Goal: Obtain resource: Download file/media

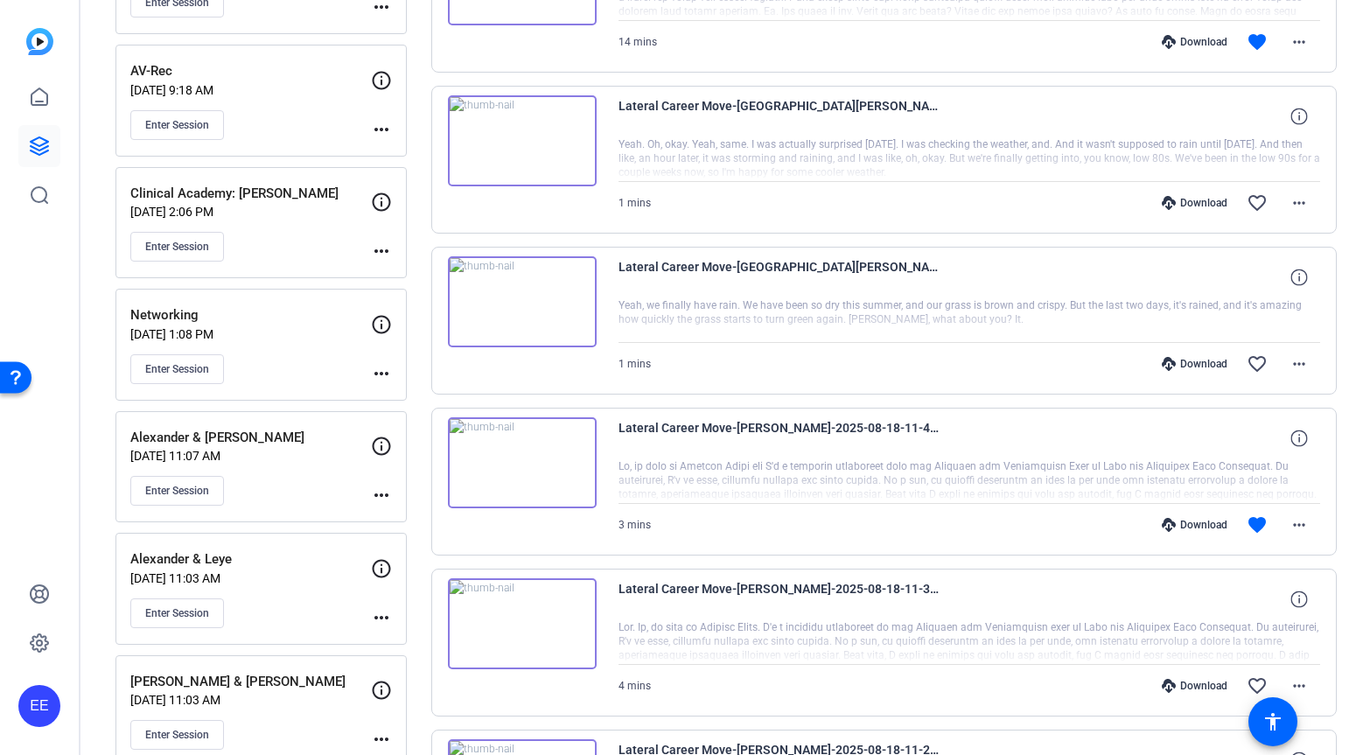
scroll to position [467, 0]
click at [296, 359] on div "Enter Session" at bounding box center [250, 367] width 241 height 30
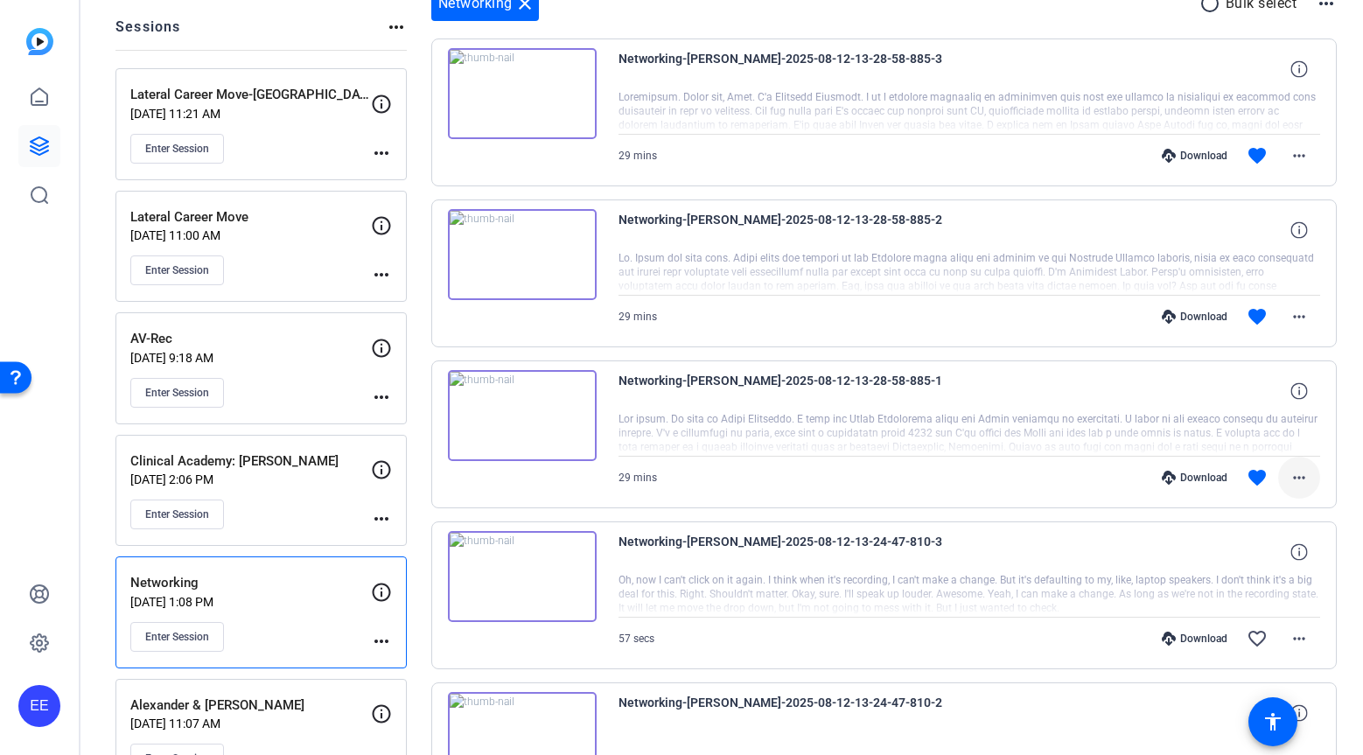
scroll to position [191, 0]
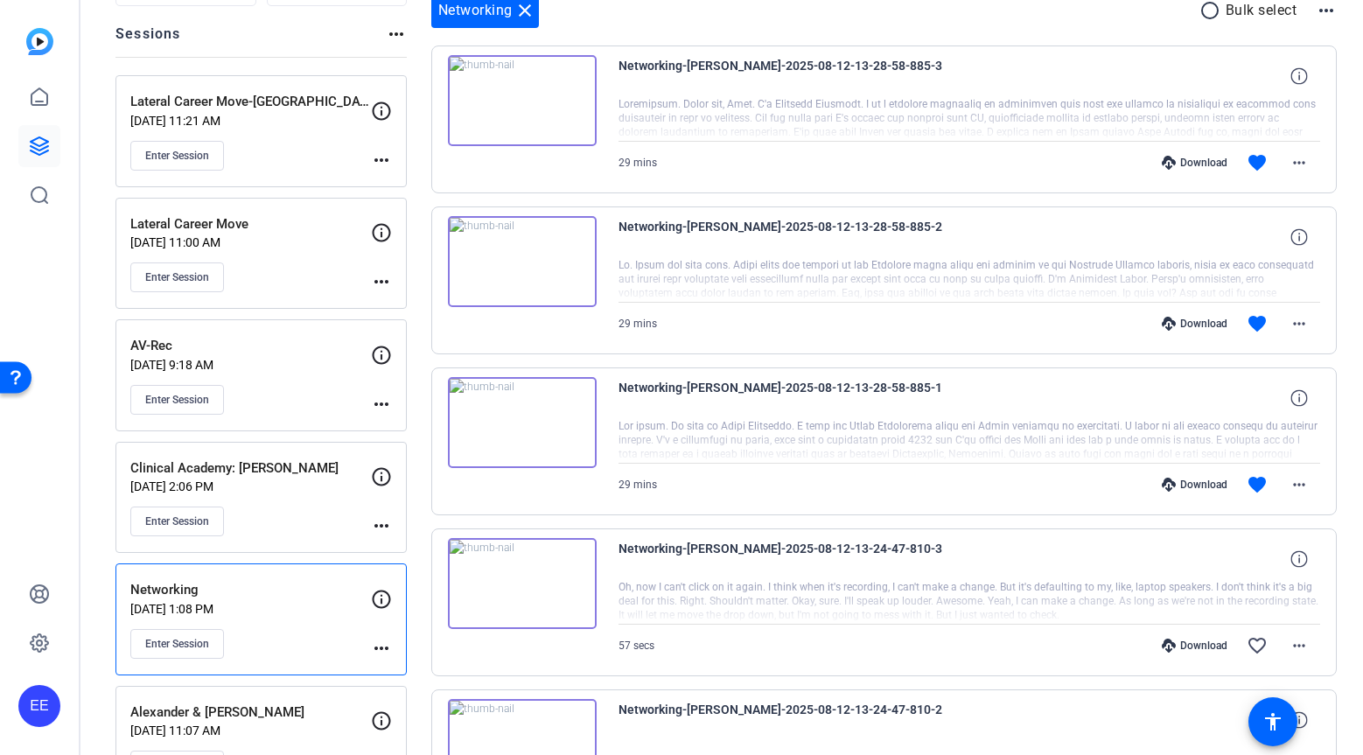
click at [525, 420] on img at bounding box center [522, 422] width 149 height 91
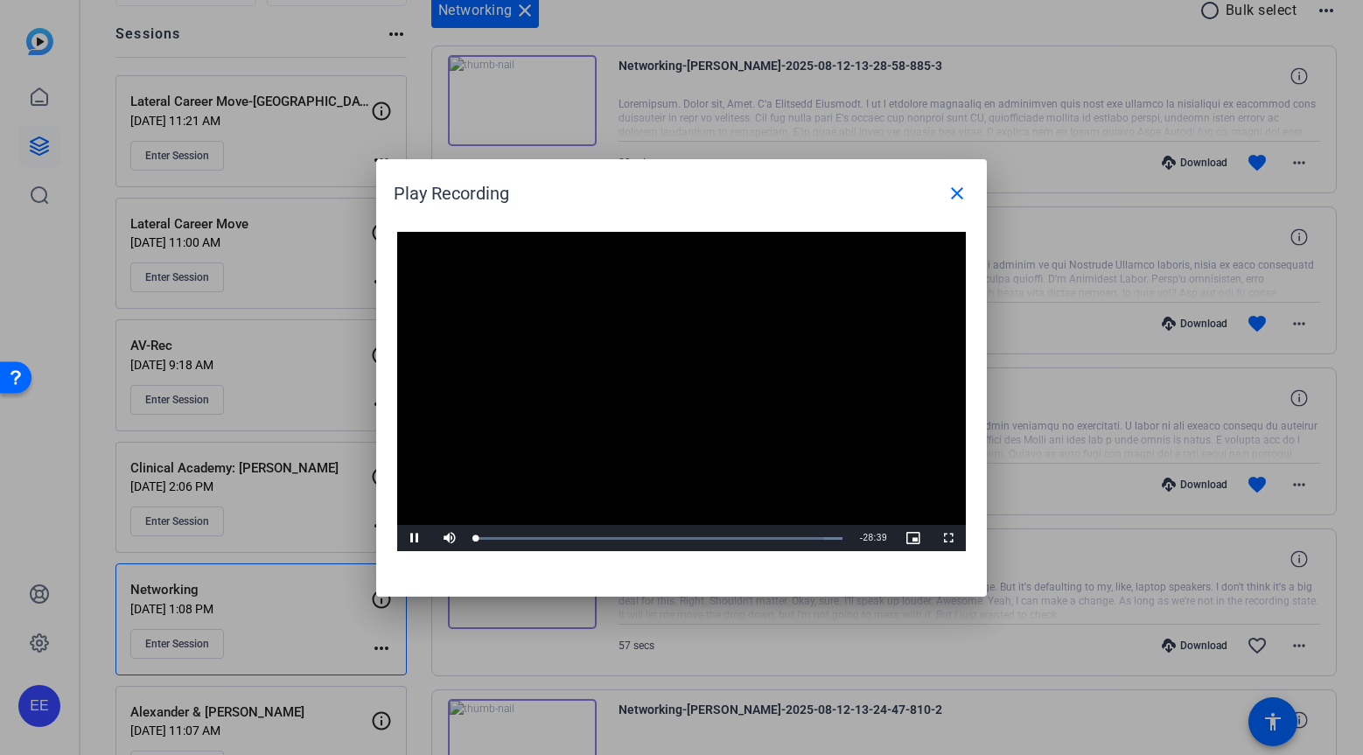
click at [664, 392] on video "Video Player" at bounding box center [681, 392] width 568 height 320
click at [663, 542] on div "Loaded : 100.00% 14:42 00:00" at bounding box center [659, 538] width 384 height 26
click at [412, 538] on span "Video Player" at bounding box center [414, 538] width 35 height 0
click at [627, 540] on div "Loaded : 100.00% 11:49 11:49" at bounding box center [659, 538] width 384 height 26
click at [598, 540] on div "Loaded : 100.00% 09:38 09:38" at bounding box center [659, 538] width 384 height 26
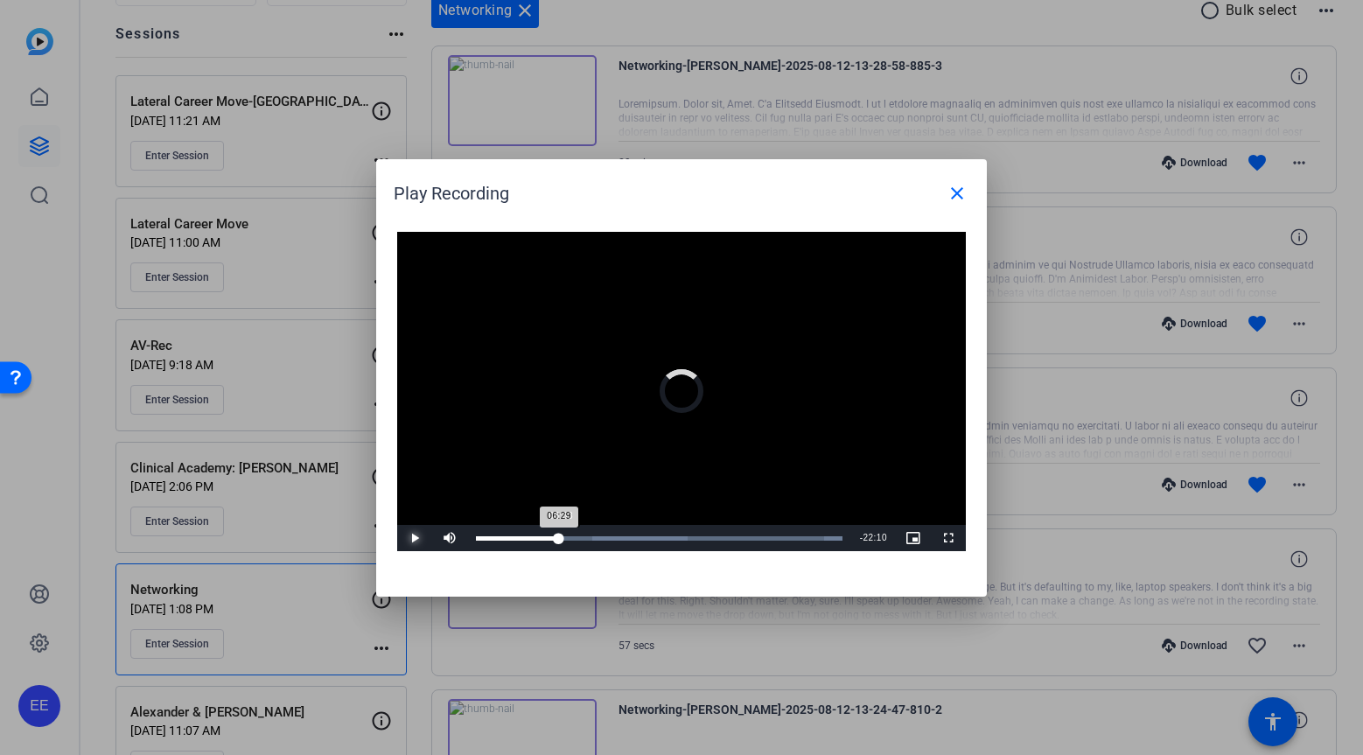
click at [558, 540] on div "06:29" at bounding box center [517, 538] width 83 height 4
click at [533, 539] on div "Loaded : 100.00% 04:30 04:30" at bounding box center [659, 538] width 366 height 4
click at [417, 538] on span "Video Player" at bounding box center [414, 538] width 35 height 0
click at [418, 538] on span "Video Player" at bounding box center [414, 538] width 35 height 0
click at [415, 538] on span "Video Player" at bounding box center [414, 538] width 35 height 0
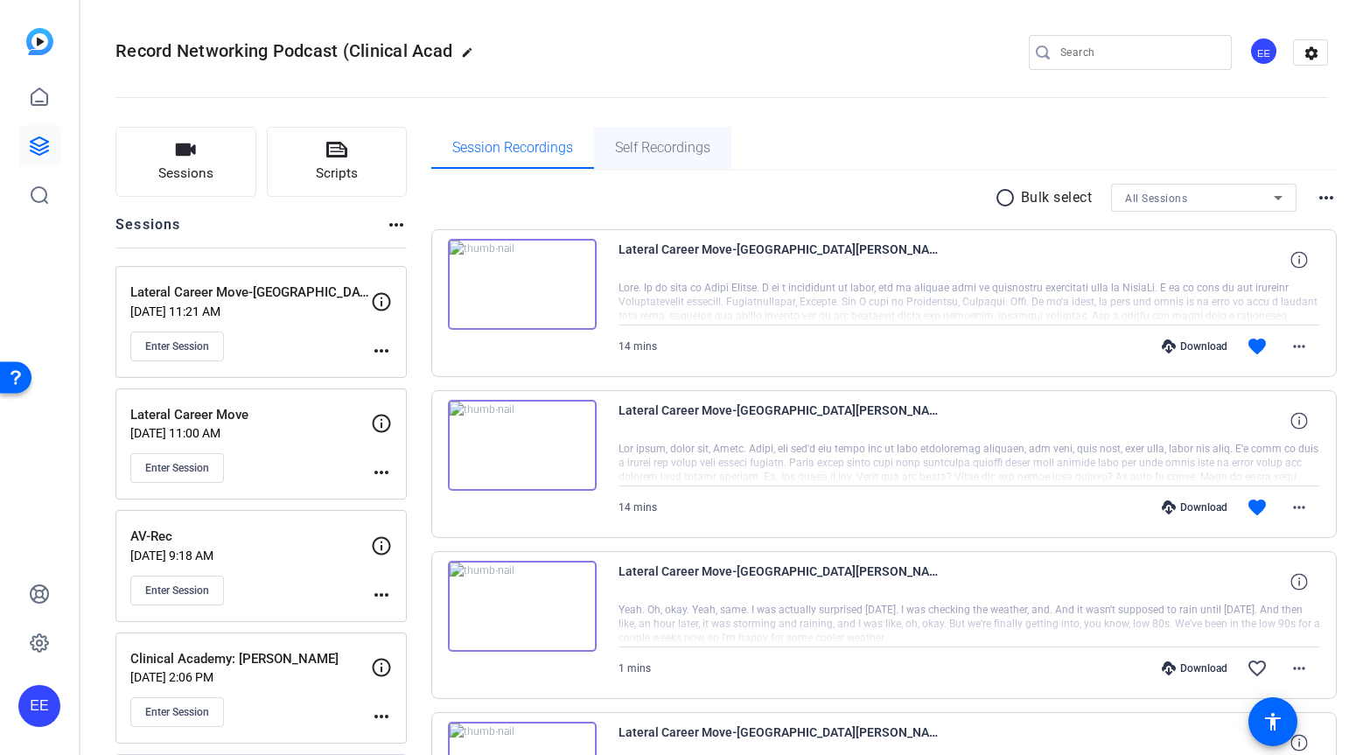
click at [654, 127] on span "Self Recordings" at bounding box center [662, 148] width 95 height 42
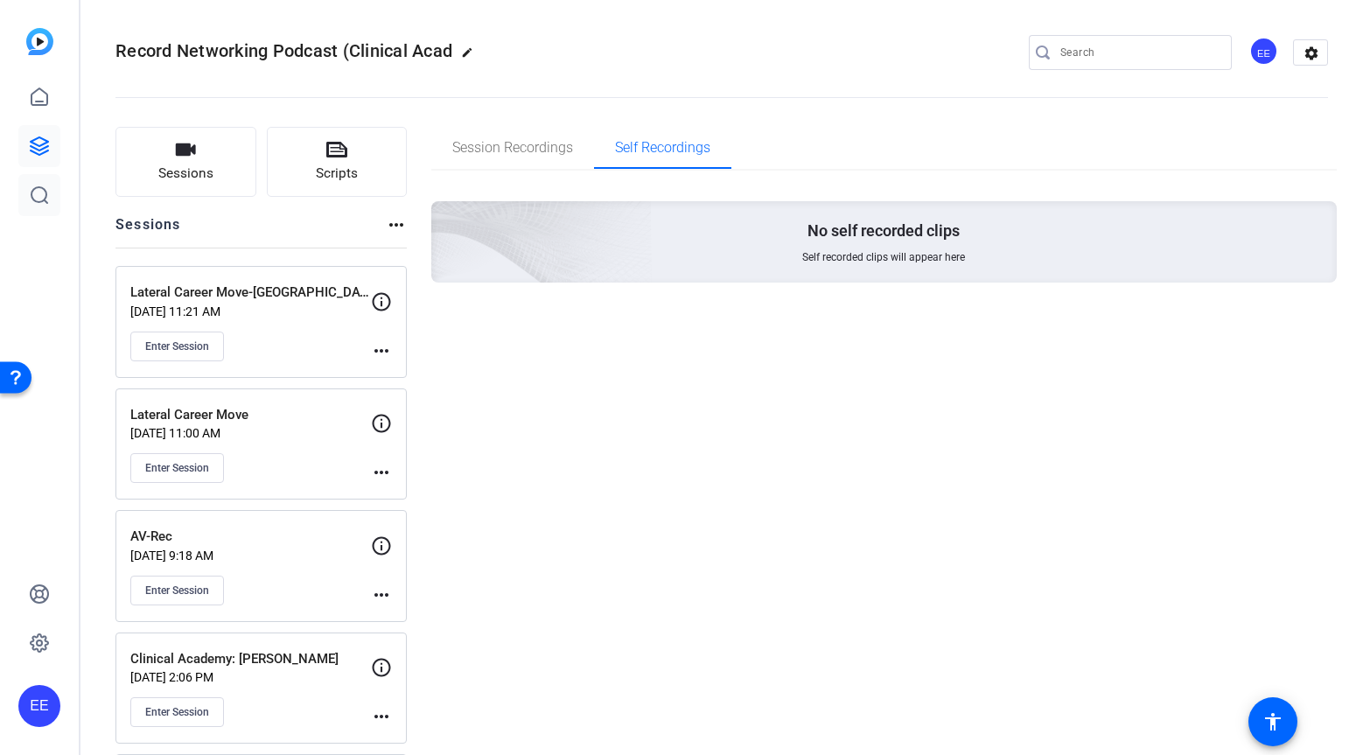
click at [55, 188] on link at bounding box center [39, 195] width 42 height 42
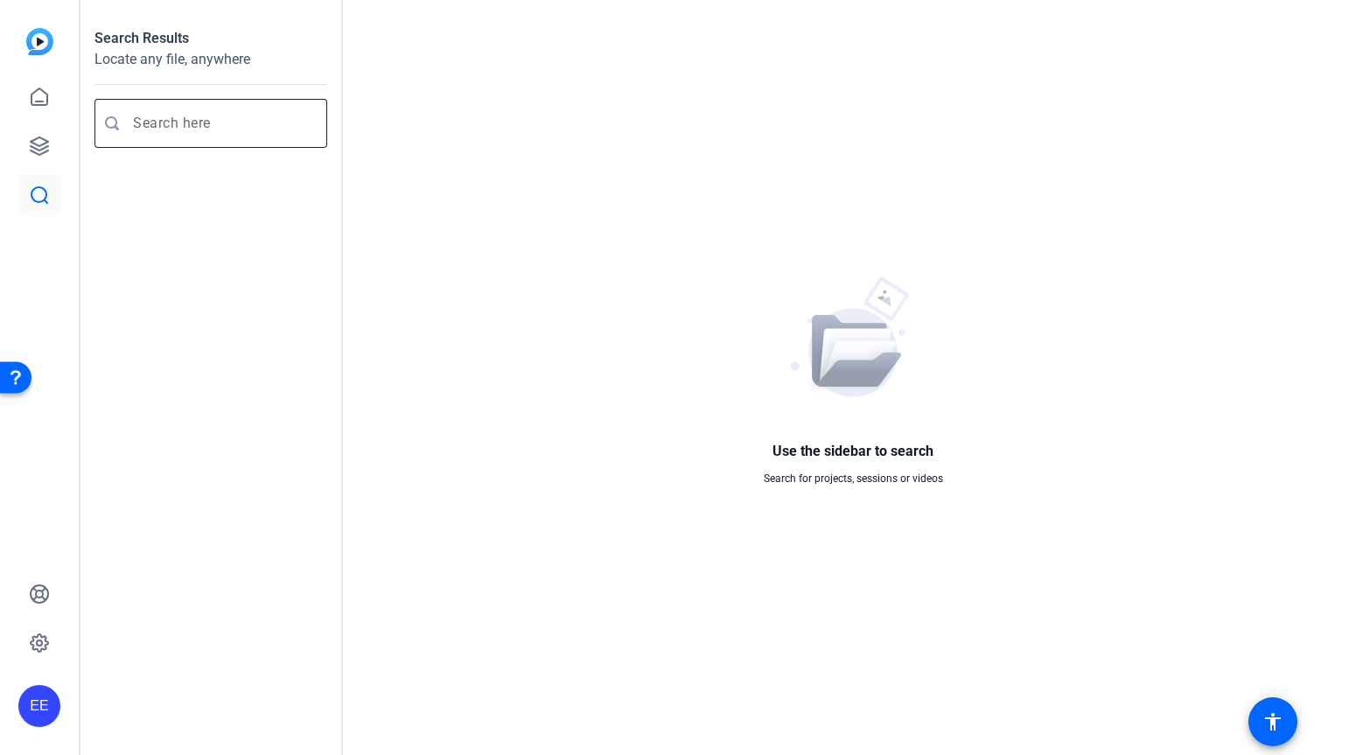
click at [178, 125] on input "Enter search query" at bounding box center [219, 123] width 173 height 21
paste input "We’re going to continue exploring the"
type input "We’re going to continue exploring the"
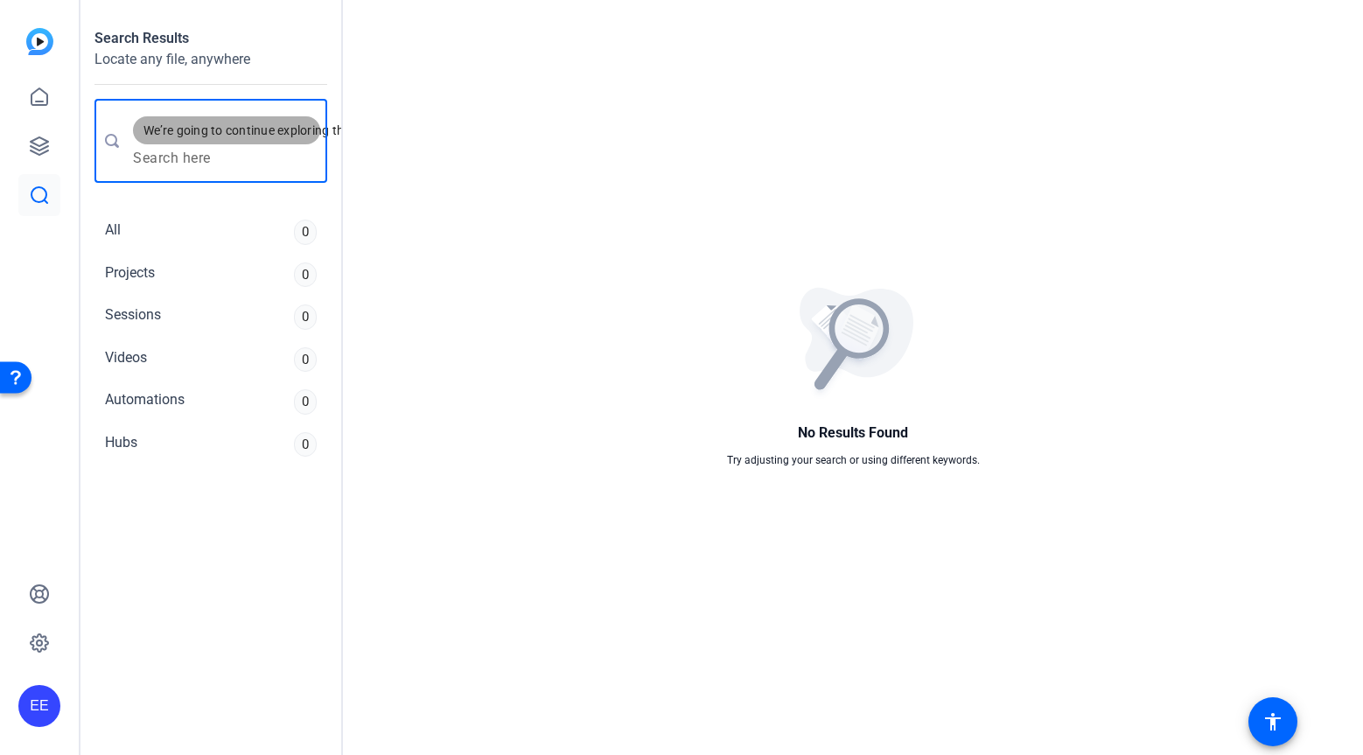
click at [232, 132] on span "We’re going to continue exploring the" at bounding box center [246, 130] width 206 height 17
drag, startPoint x: 224, startPoint y: 132, endPoint x: 176, endPoint y: 130, distance: 48.1
click at [176, 131] on span "We’re going to continue exploring the" at bounding box center [246, 130] width 206 height 17
click at [227, 134] on span "We’re going to continue exploring the" at bounding box center [246, 130] width 206 height 17
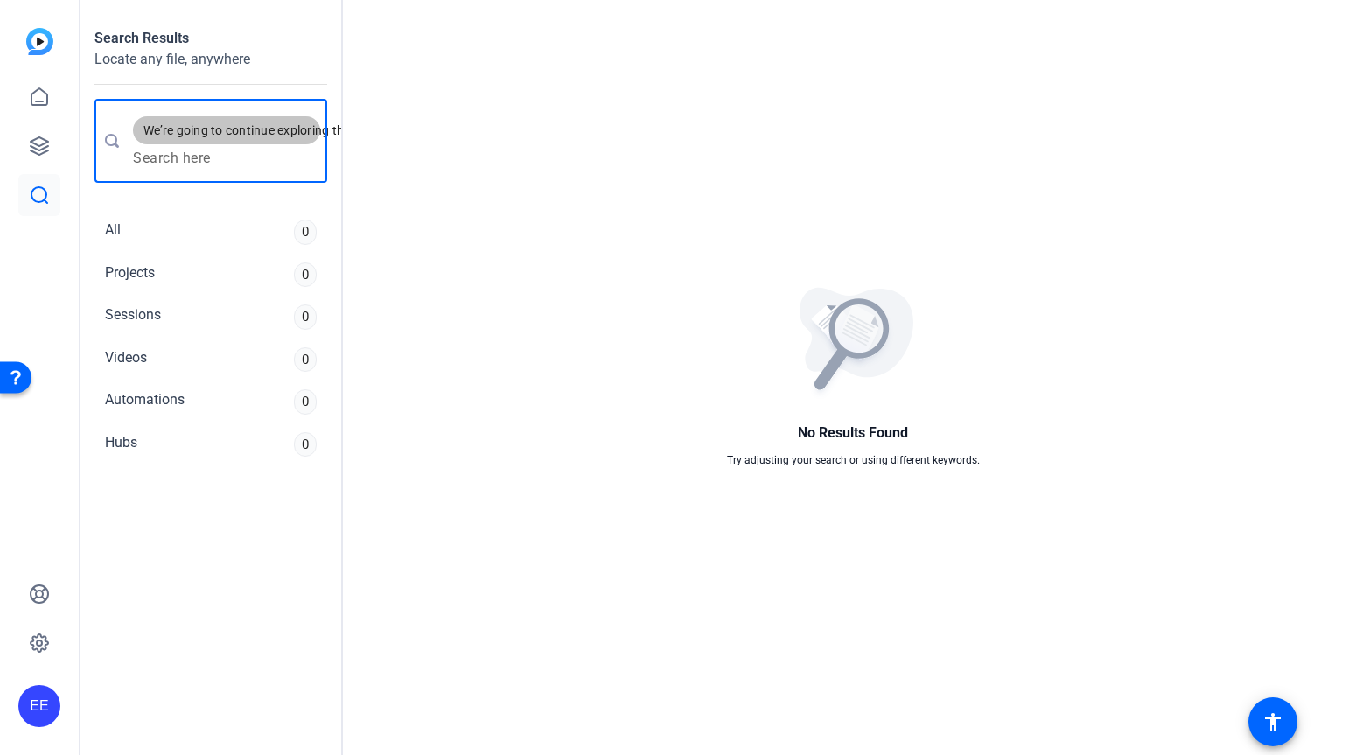
click at [192, 133] on span "We’re going to continue exploring the" at bounding box center [246, 130] width 206 height 17
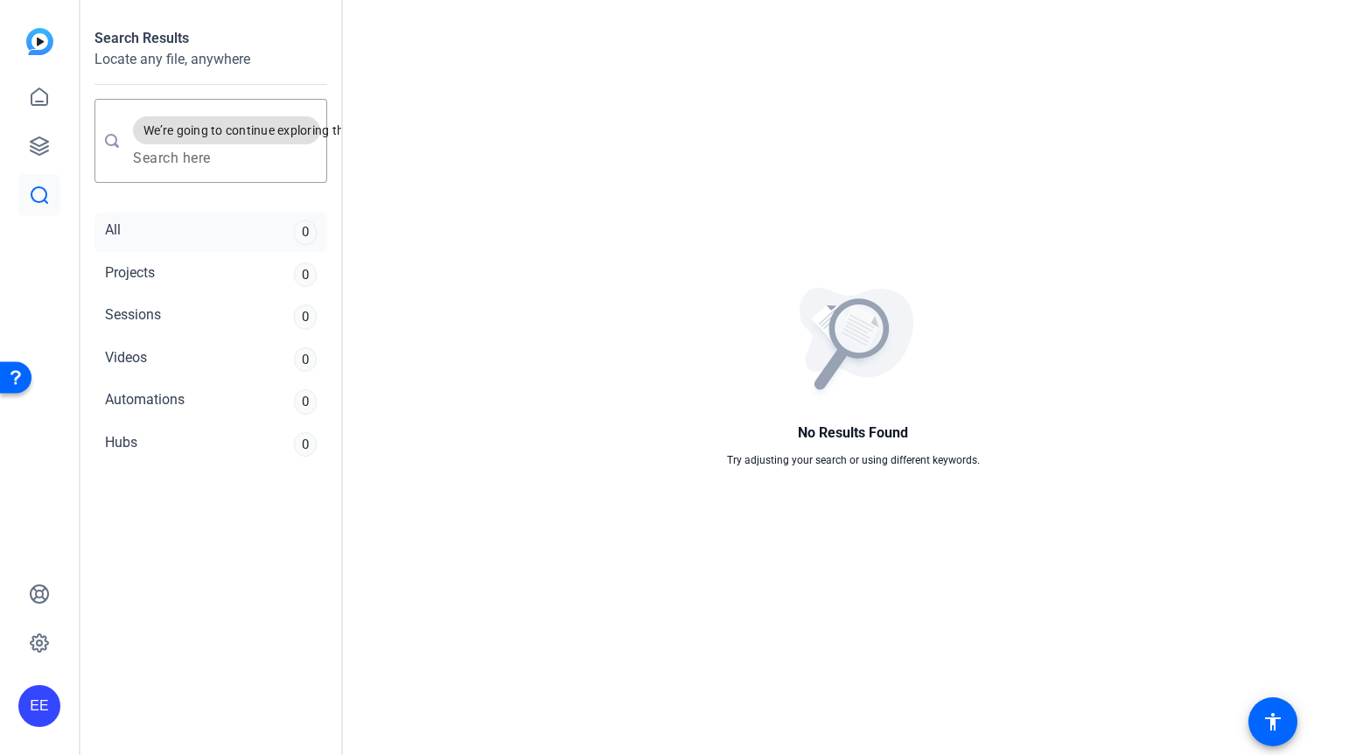
click at [185, 237] on div "All 0" at bounding box center [210, 232] width 233 height 39
click at [178, 269] on div "Projects 0" at bounding box center [210, 274] width 233 height 39
click at [173, 279] on div "Projects 0" at bounding box center [210, 274] width 233 height 39
click at [40, 150] on icon at bounding box center [39, 145] width 17 height 17
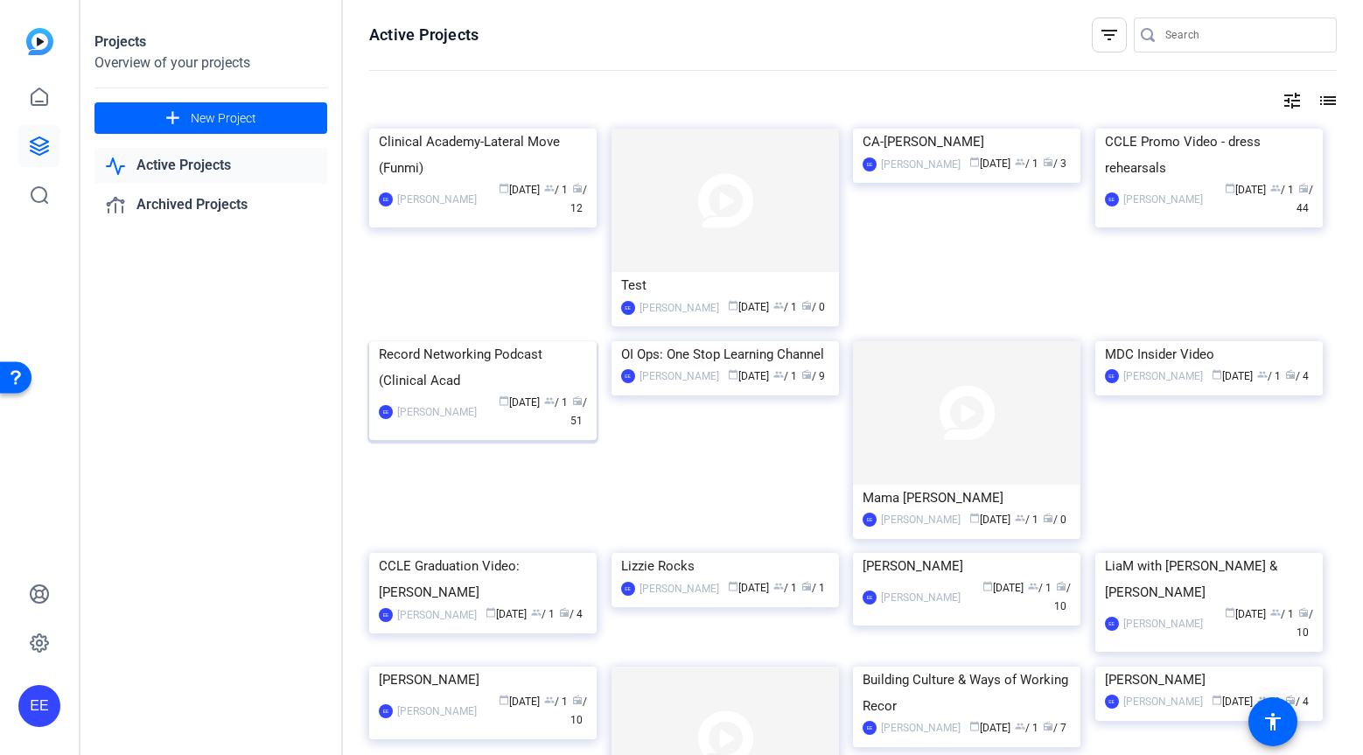
click at [494, 341] on img at bounding box center [482, 341] width 227 height 0
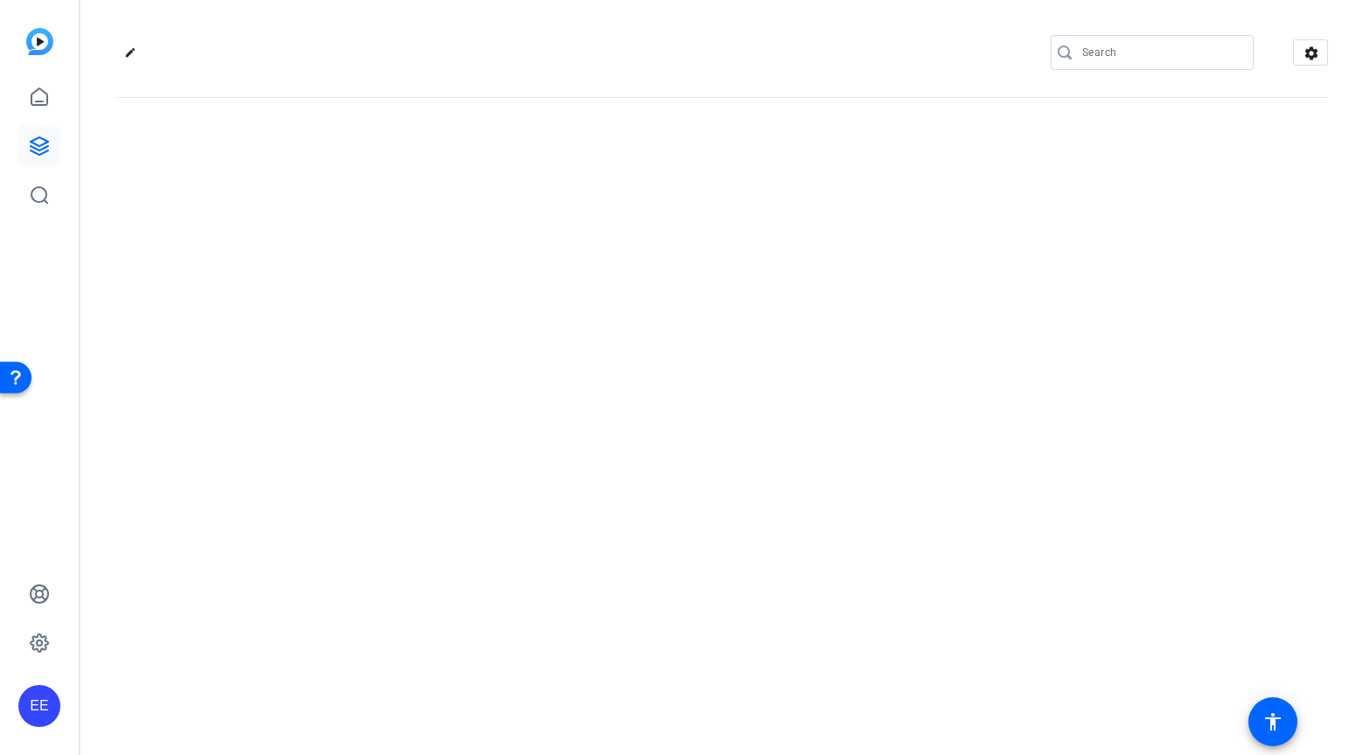
click at [494, 446] on div "edit settings" at bounding box center [721, 377] width 1282 height 755
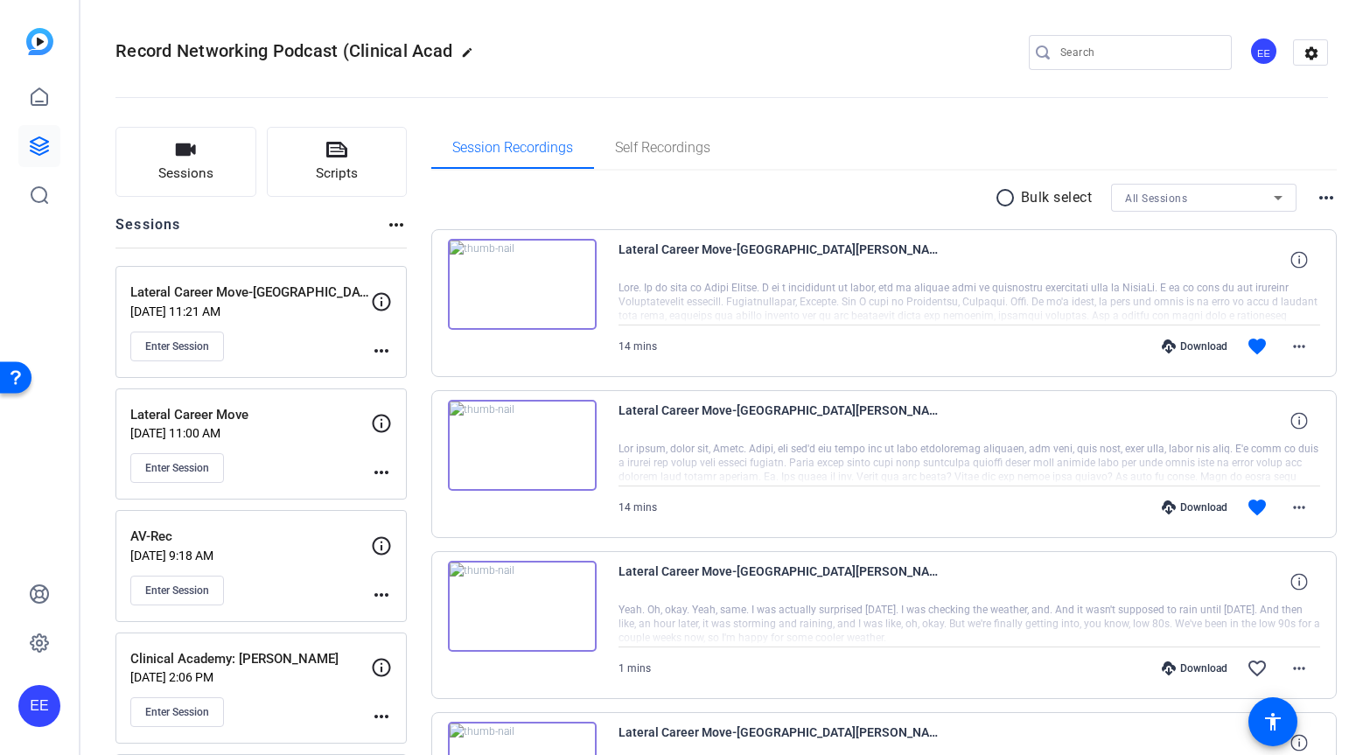
click at [1095, 58] on input "Search" at bounding box center [1138, 52] width 157 height 21
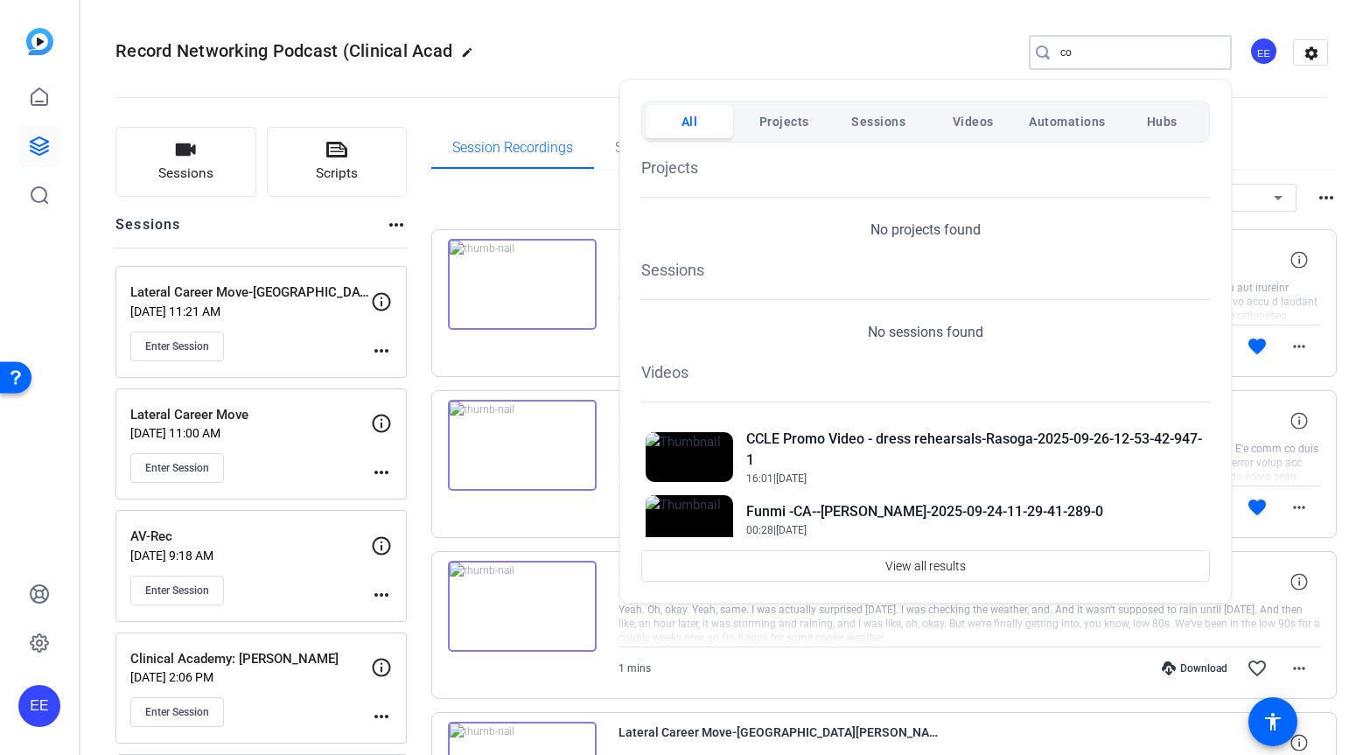
type input "c"
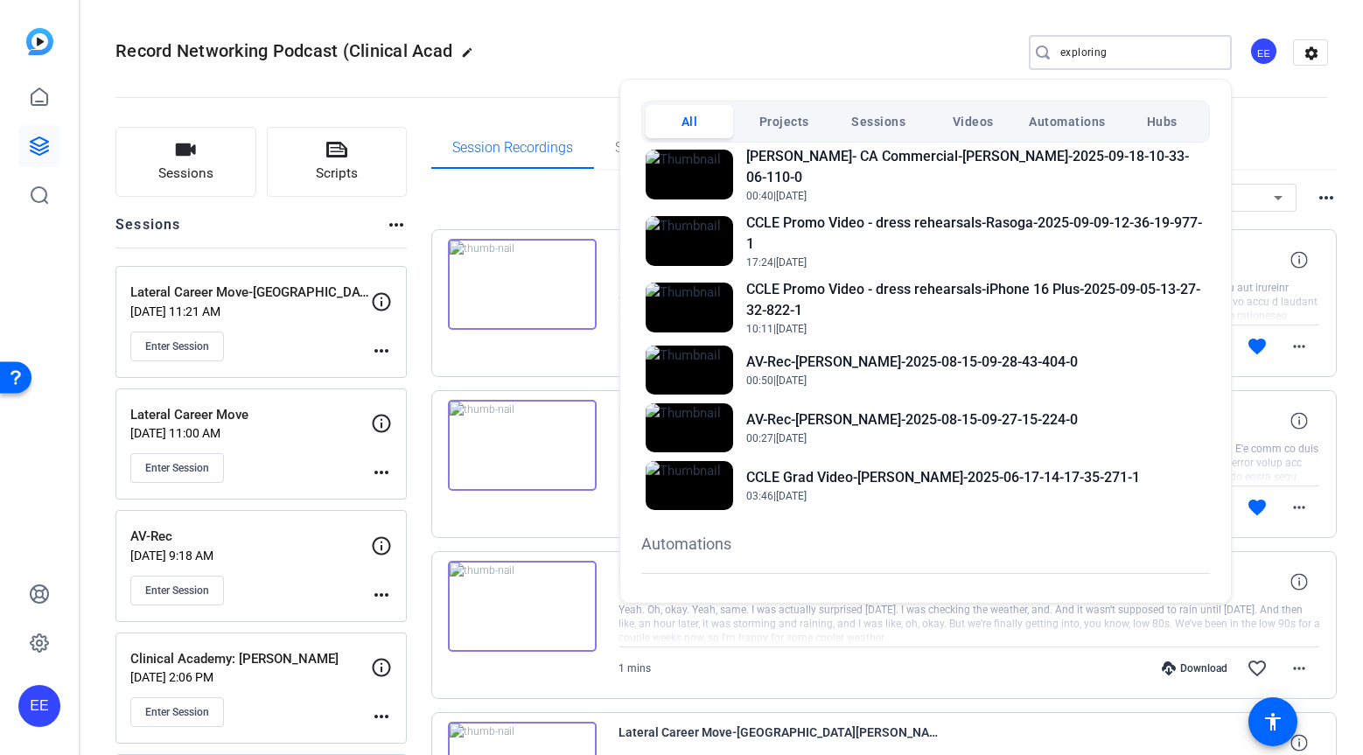
scroll to position [551, 0]
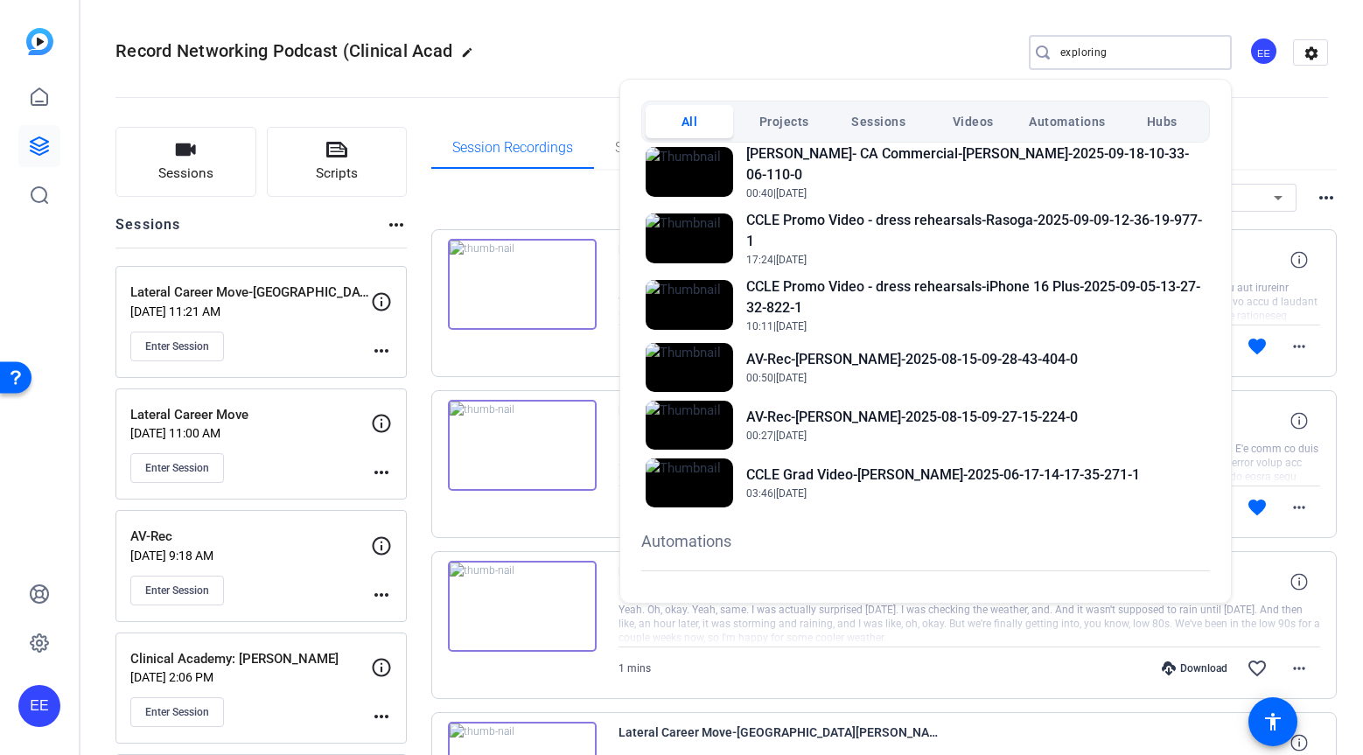
click at [1127, 66] on div at bounding box center [681, 377] width 1363 height 755
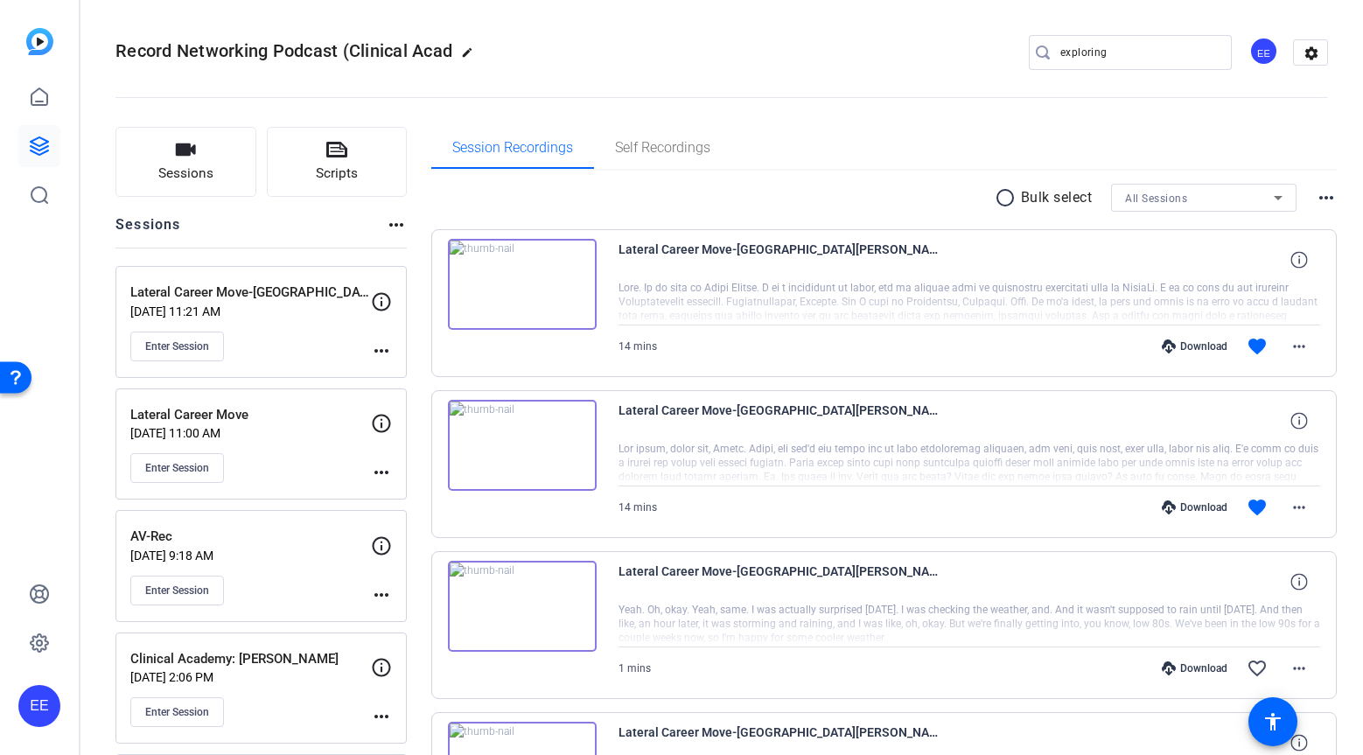
click at [1127, 66] on div "exploring" at bounding box center [1138, 52] width 157 height 35
drag, startPoint x: 1124, startPoint y: 52, endPoint x: 985, endPoint y: 51, distance: 139.1
click at [985, 51] on div "Record Networking Podcast (Clinical Acad edit exploring EE settings" at bounding box center [721, 52] width 1212 height 26
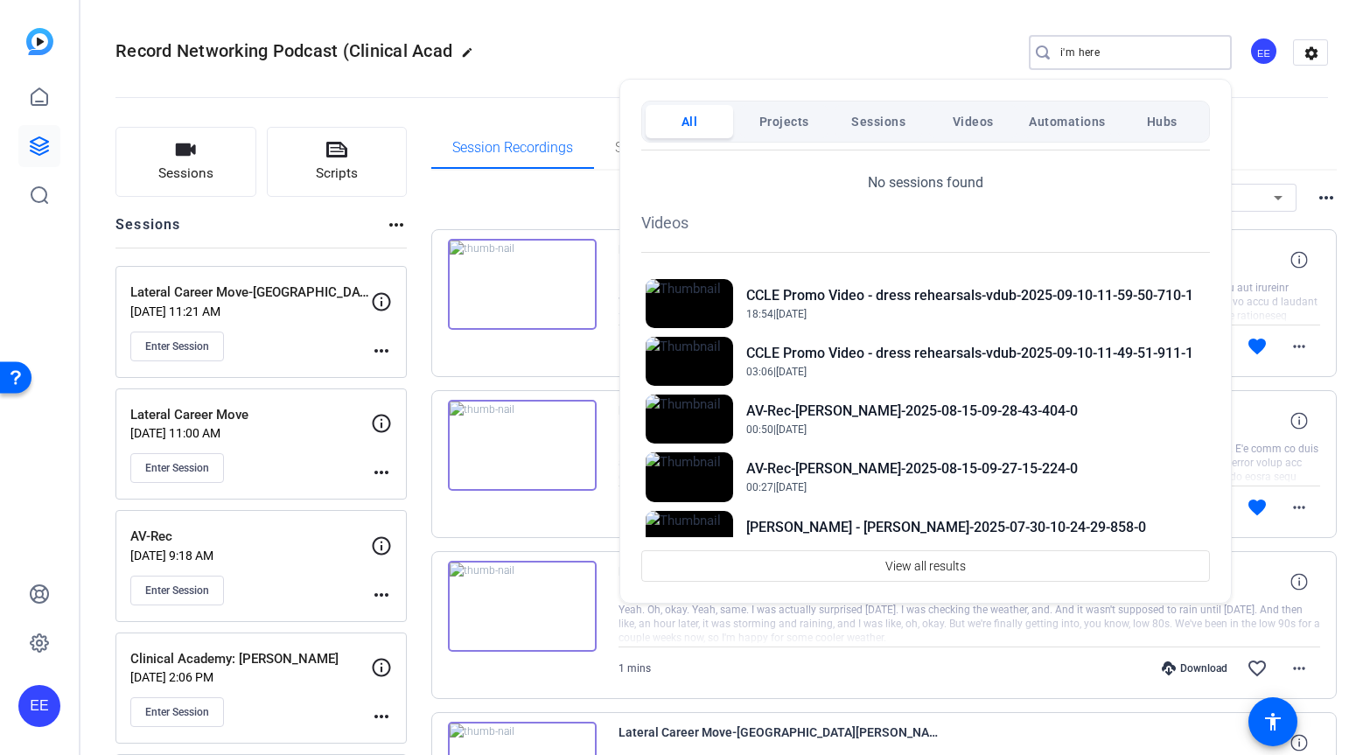
scroll to position [155, 0]
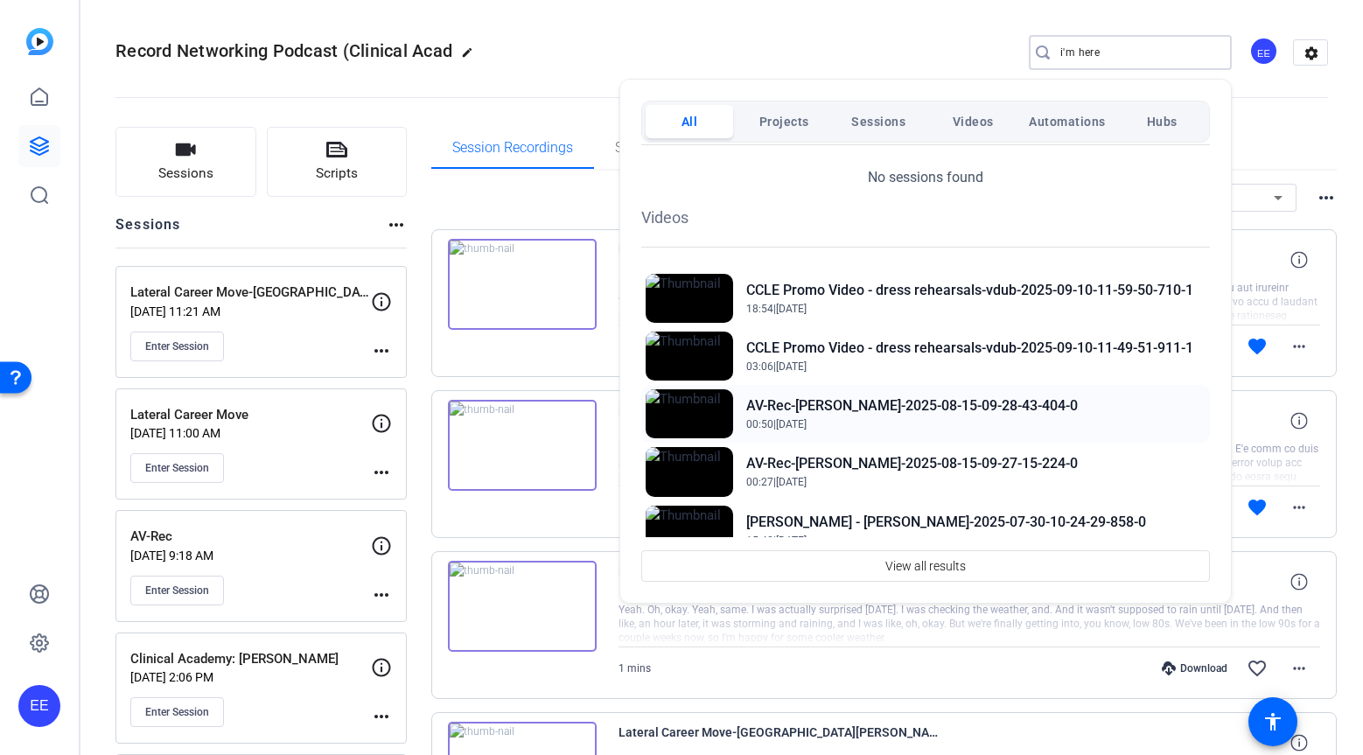
type input "i'm here"
click at [904, 402] on h2 "AV-Rec-[PERSON_NAME]-2025-08-15-09-28-43-404-0" at bounding box center [911, 405] width 331 height 21
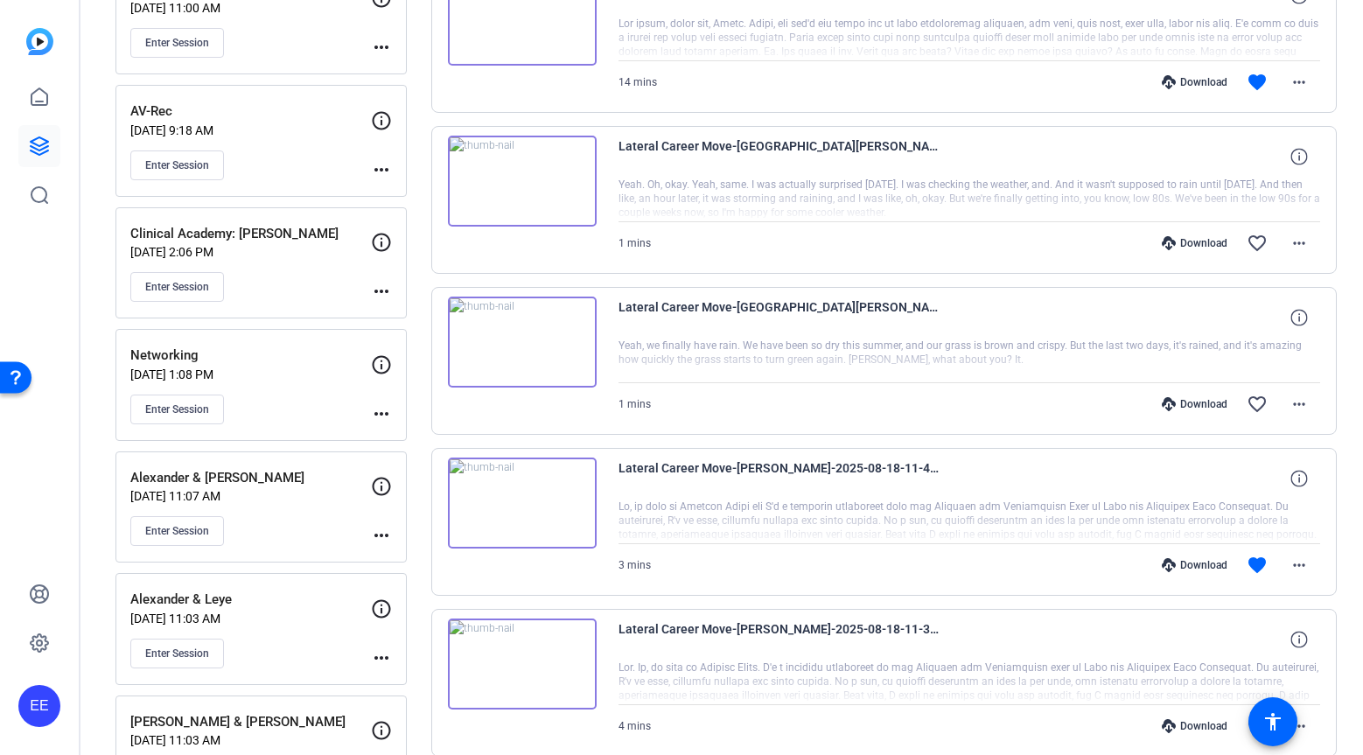
scroll to position [438, 0]
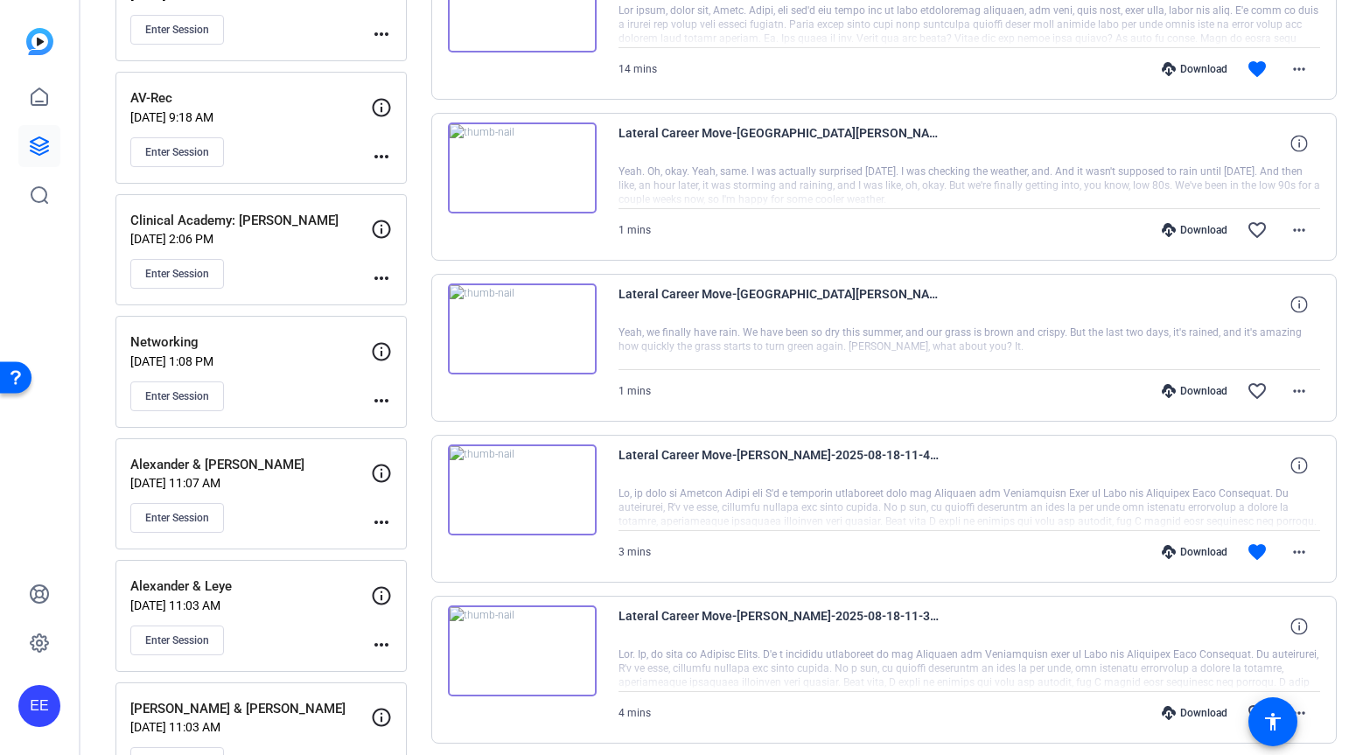
click at [227, 354] on p "[DATE] 1:08 PM" at bounding box center [250, 361] width 241 height 14
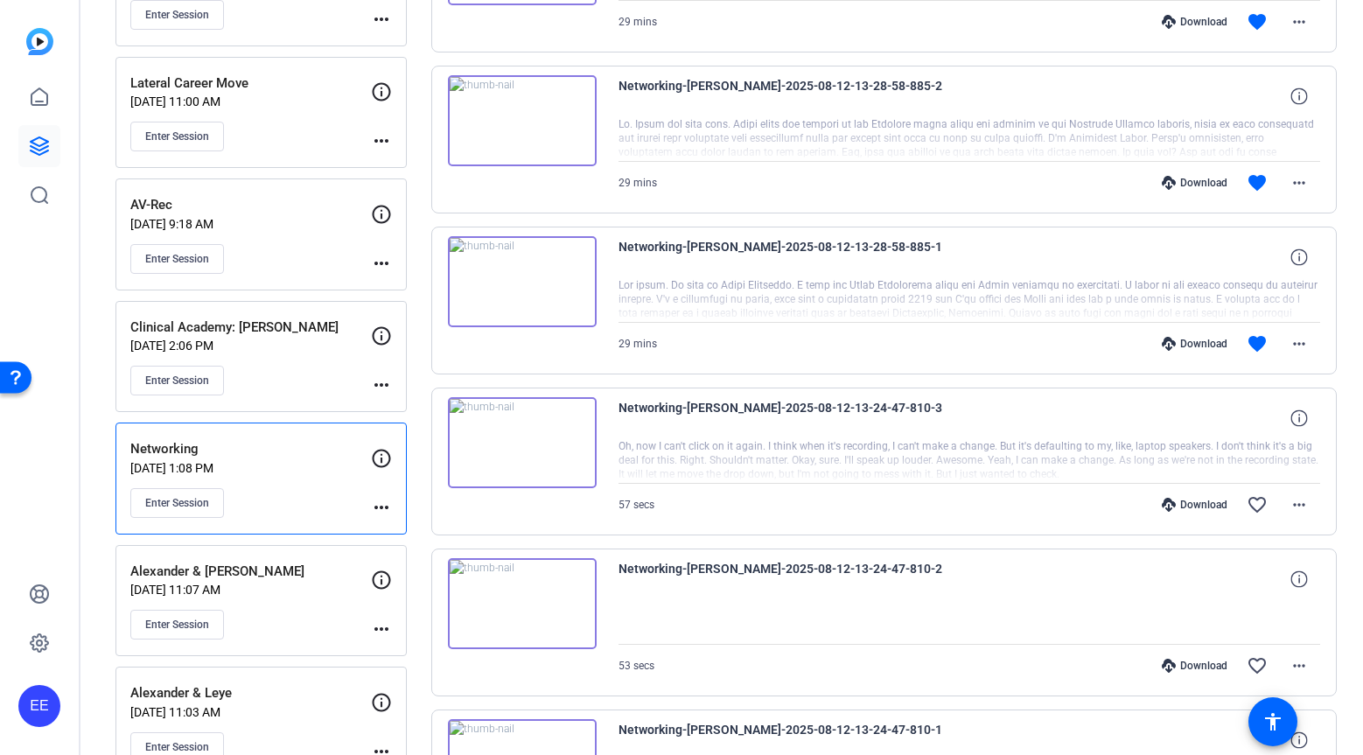
scroll to position [322, 0]
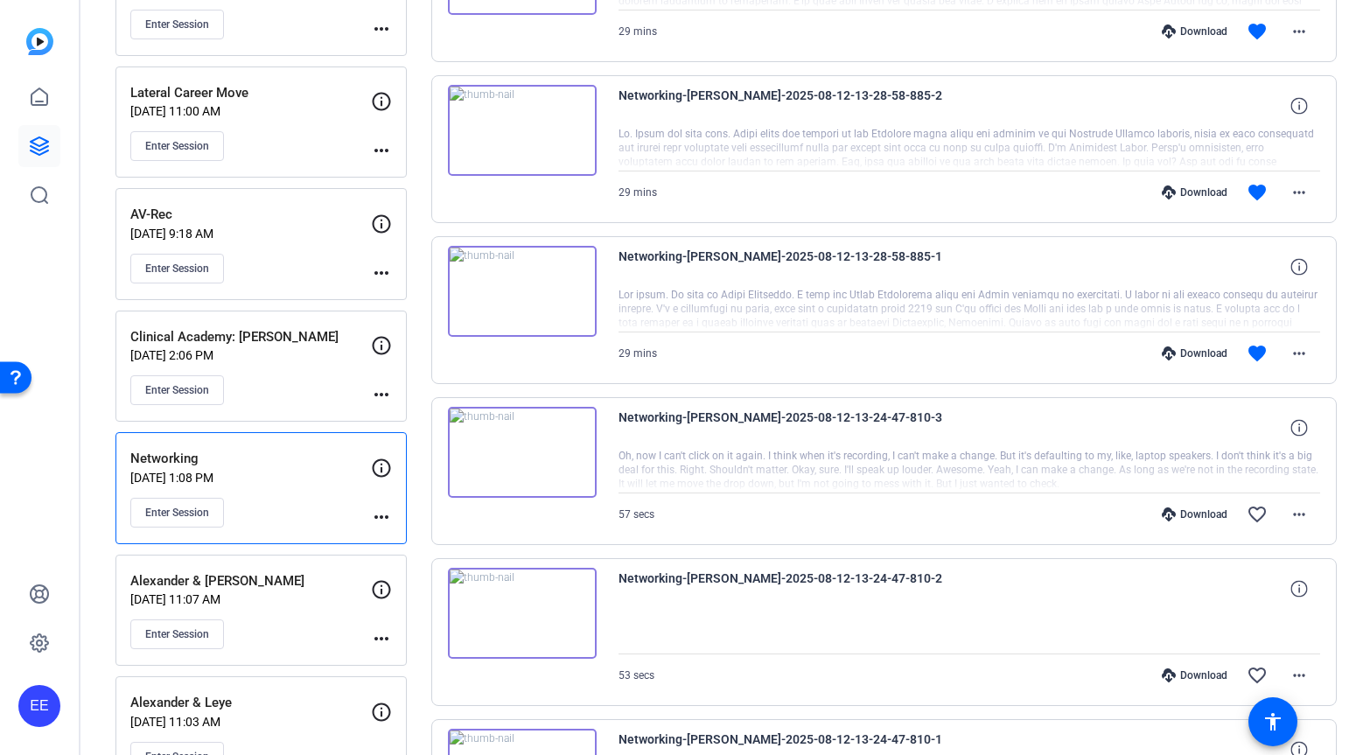
click at [763, 138] on div at bounding box center [969, 149] width 702 height 44
click at [757, 138] on div at bounding box center [969, 149] width 702 height 44
click at [1298, 108] on icon at bounding box center [1298, 105] width 17 height 17
click at [1295, 199] on mat-icon "more_horiz" at bounding box center [1298, 192] width 21 height 21
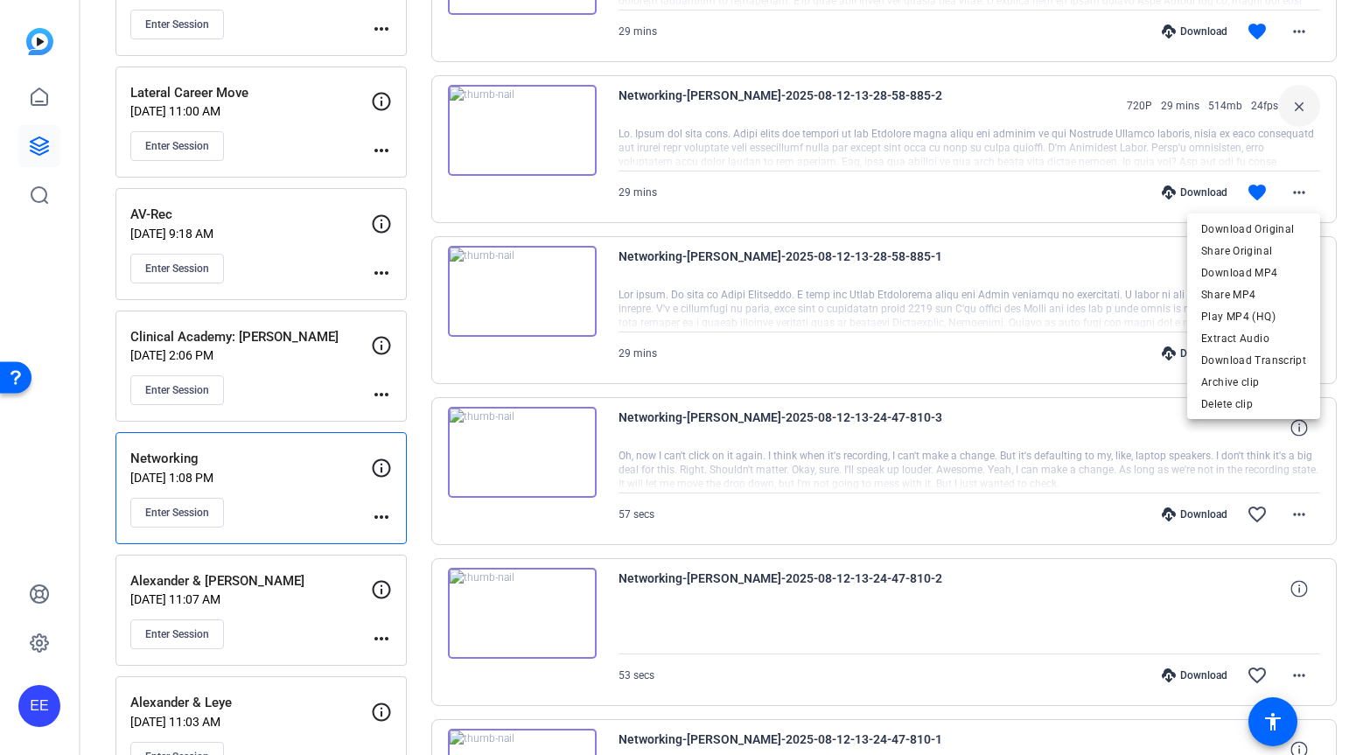
click at [522, 136] on div at bounding box center [681, 377] width 1363 height 755
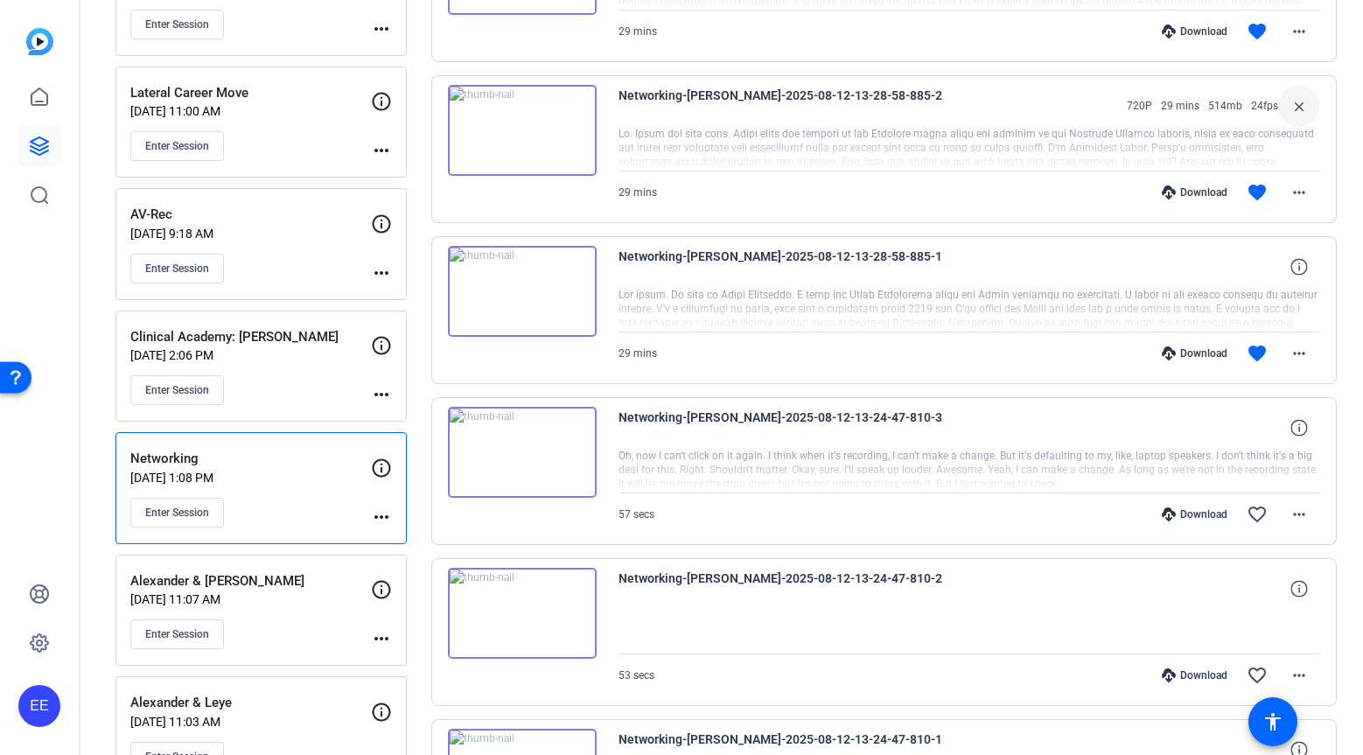
click at [521, 136] on img at bounding box center [522, 130] width 149 height 91
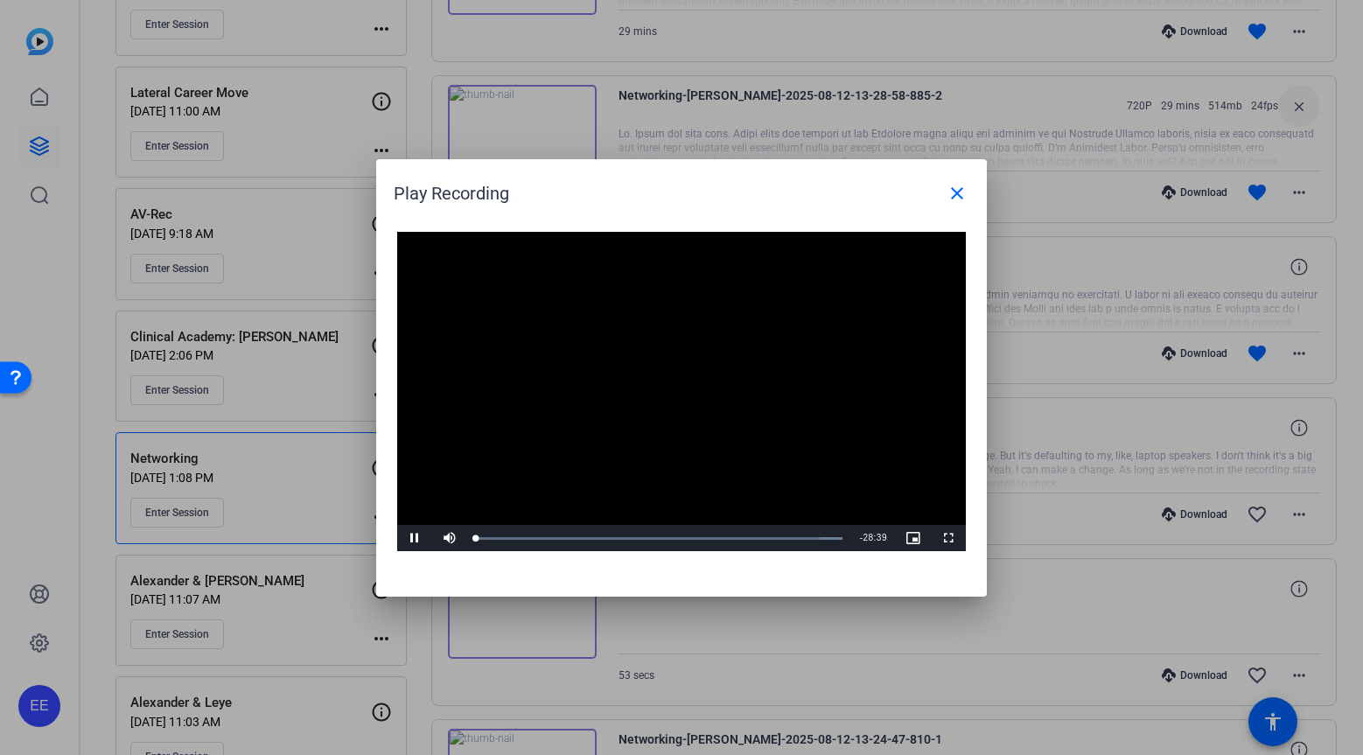
click at [680, 382] on video "Video Player" at bounding box center [681, 392] width 568 height 320
click at [687, 538] on div "16:32" at bounding box center [687, 538] width 1 height 4
click at [418, 538] on span "Video Player" at bounding box center [414, 538] width 35 height 0
click at [710, 540] on div "Loaded : 100.00% 18:19 18:19" at bounding box center [659, 538] width 366 height 4
click at [715, 538] on div "18:24" at bounding box center [598, 538] width 244 height 4
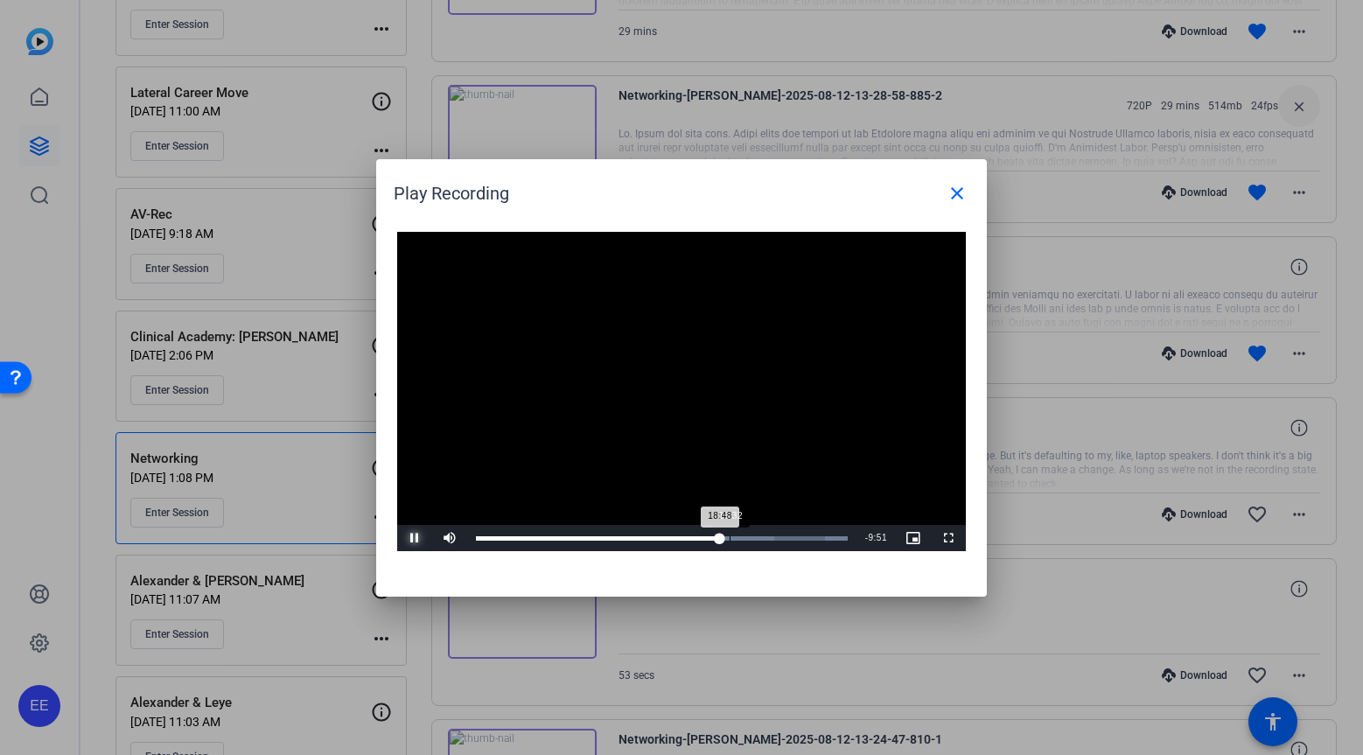
click at [729, 540] on div "Loaded : 100.00% 19:32 18:48" at bounding box center [662, 538] width 372 height 4
click at [736, 541] on div "Loaded : 100.00% 20:09 19:33" at bounding box center [661, 538] width 389 height 26
click at [746, 541] on div "Loaded : 100.00% 20:49 20:13" at bounding box center [661, 538] width 389 height 26
click at [761, 542] on div "Loaded : 100.00% 22:02 20:55" at bounding box center [661, 538] width 389 height 26
click at [670, 537] on div "22:04" at bounding box center [619, 538] width 286 height 4
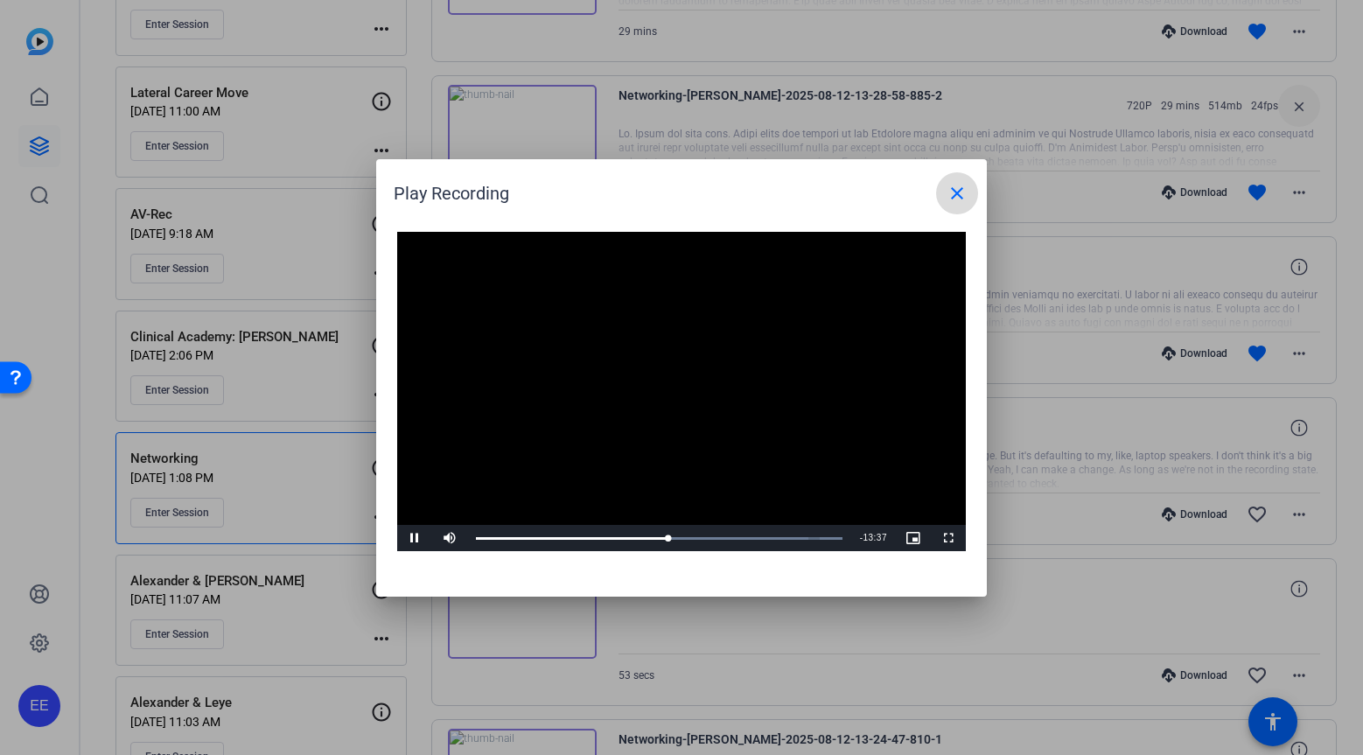
click at [954, 202] on mat-icon "close" at bounding box center [956, 193] width 21 height 21
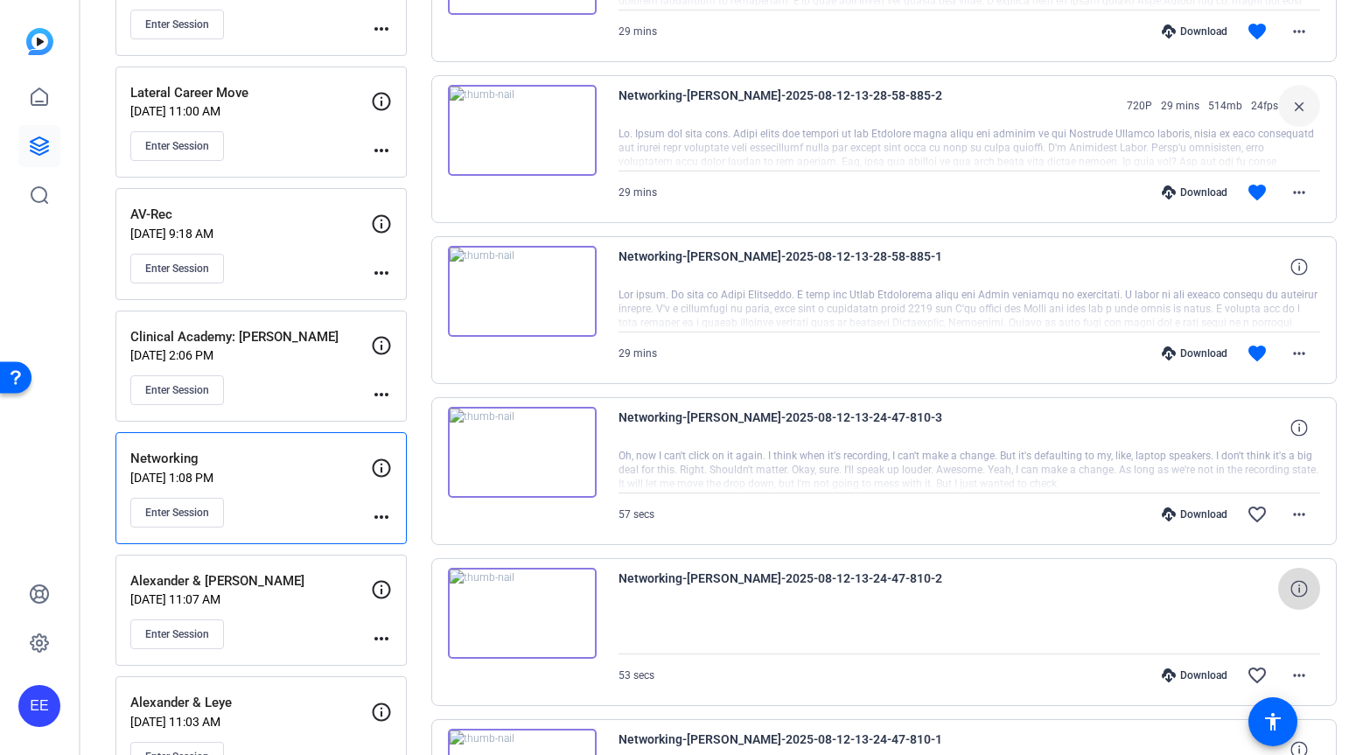
click at [1302, 596] on icon at bounding box center [1298, 588] width 17 height 17
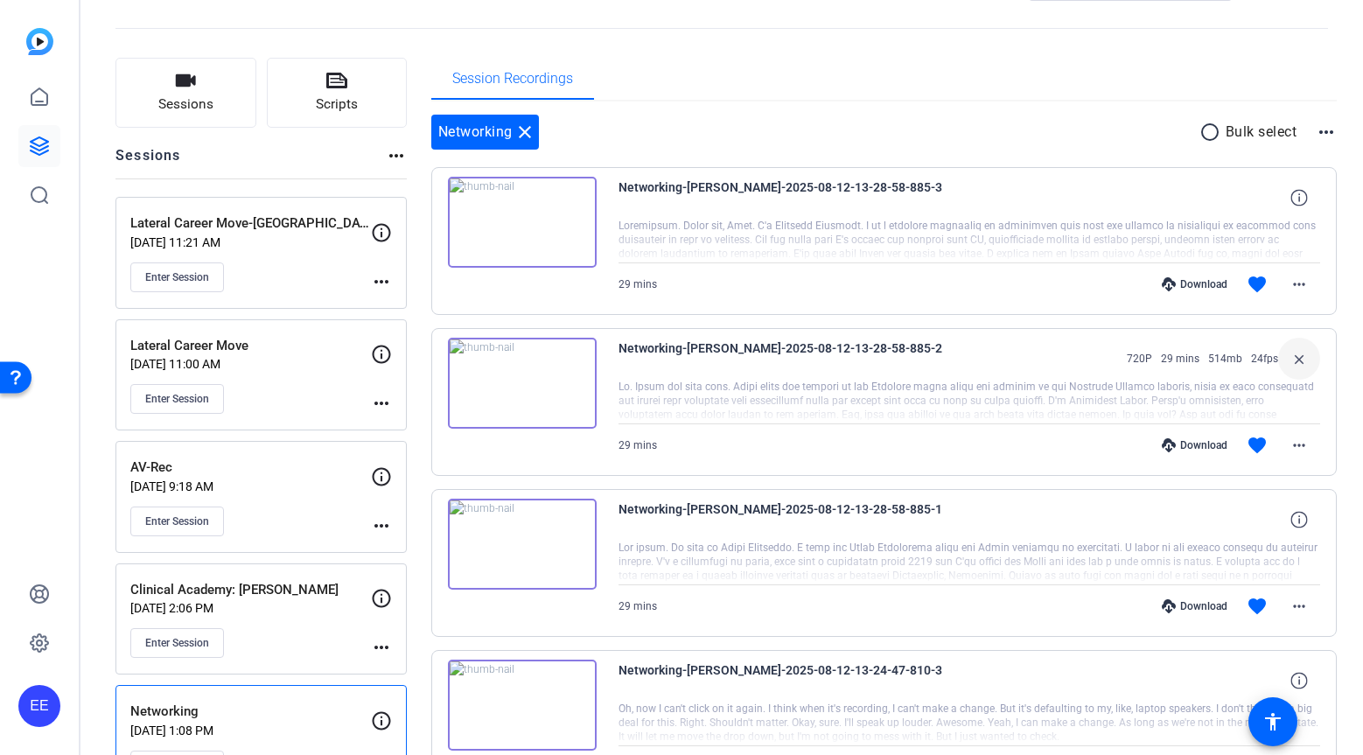
scroll to position [60, 0]
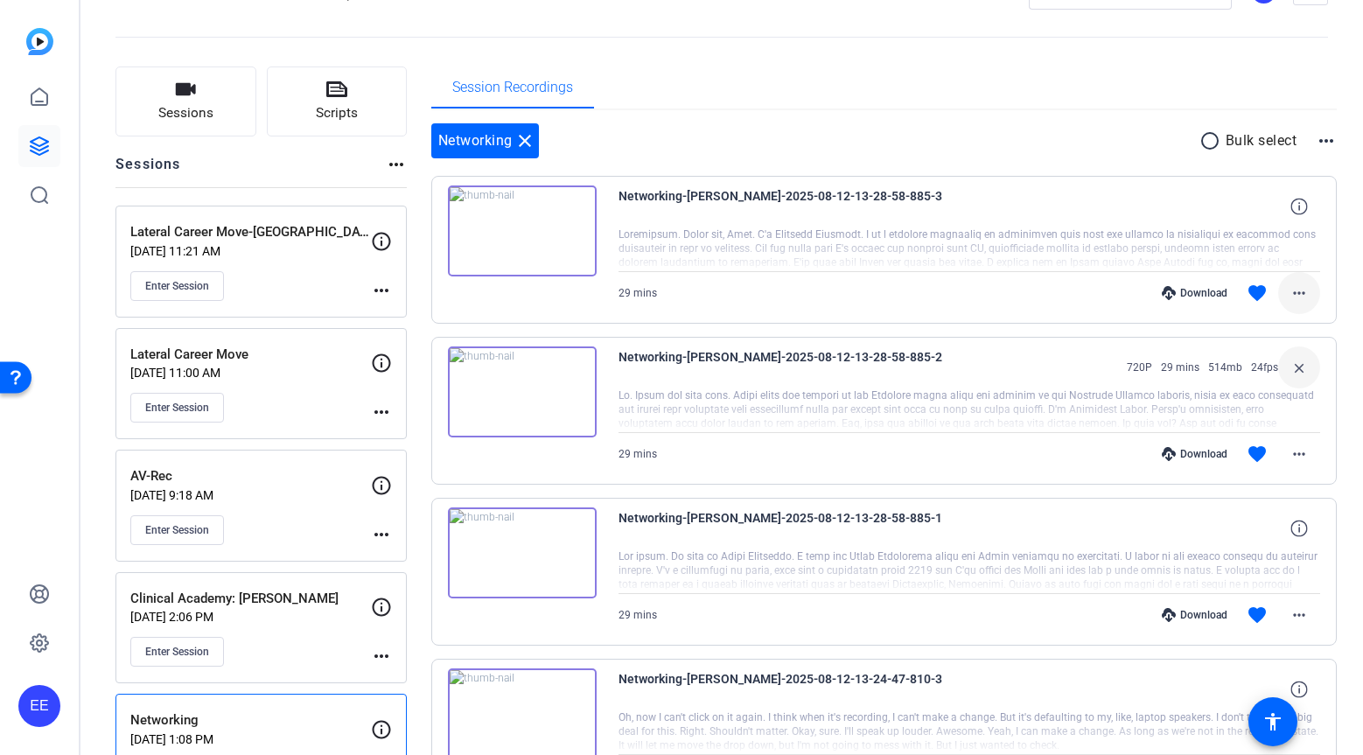
click at [1294, 296] on mat-icon "more_horiz" at bounding box center [1298, 292] width 21 height 21
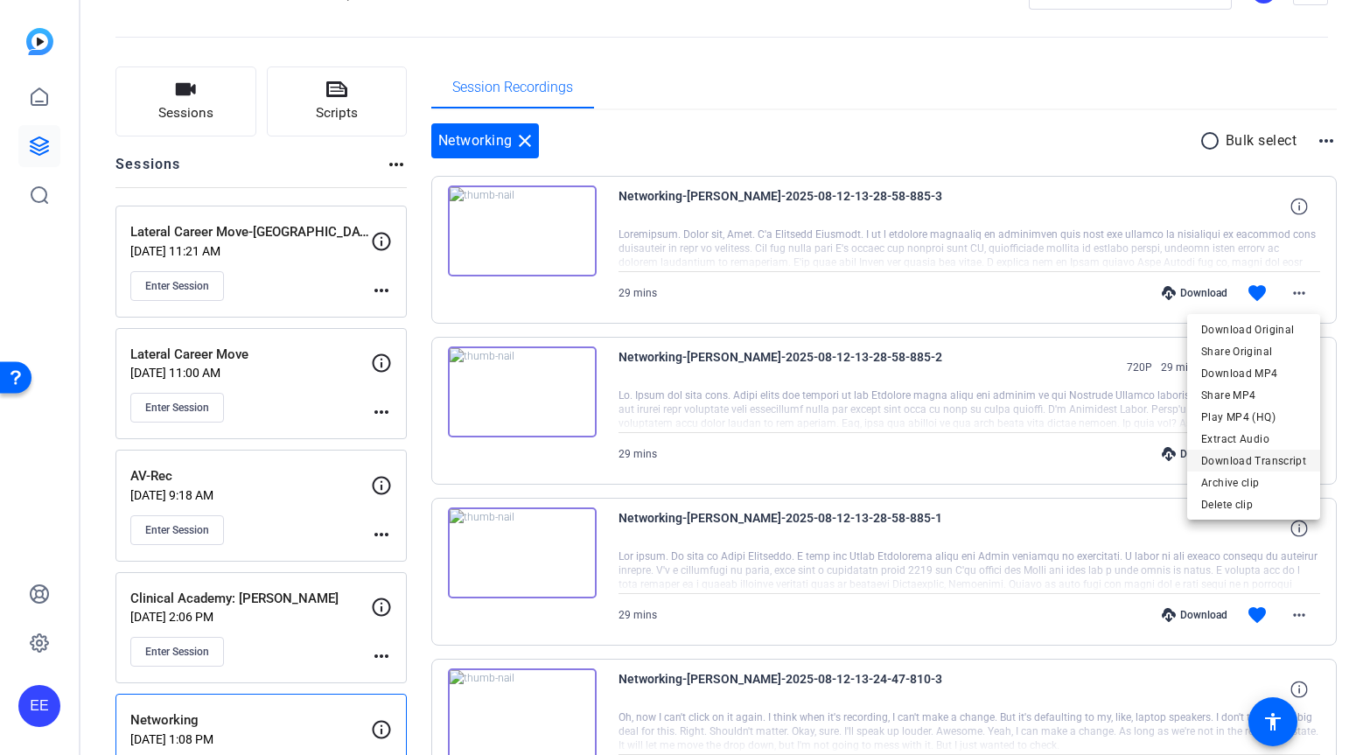
click at [1271, 464] on span "Download Transcript" at bounding box center [1253, 460] width 105 height 21
